Goal: Task Accomplishment & Management: Complete application form

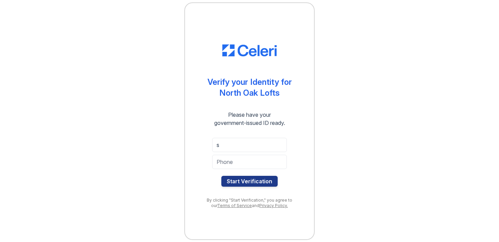
type input "[EMAIL_ADDRESS][DOMAIN_NAME]"
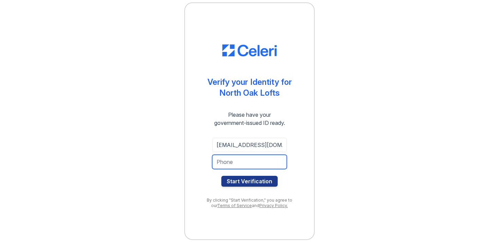
click at [242, 166] on input "tel" at bounding box center [249, 162] width 75 height 14
type input "8189176890"
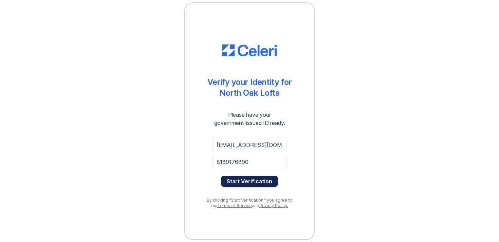
click at [235, 182] on button "Start Verification" at bounding box center [249, 181] width 56 height 11
